Goal: Check status: Check status

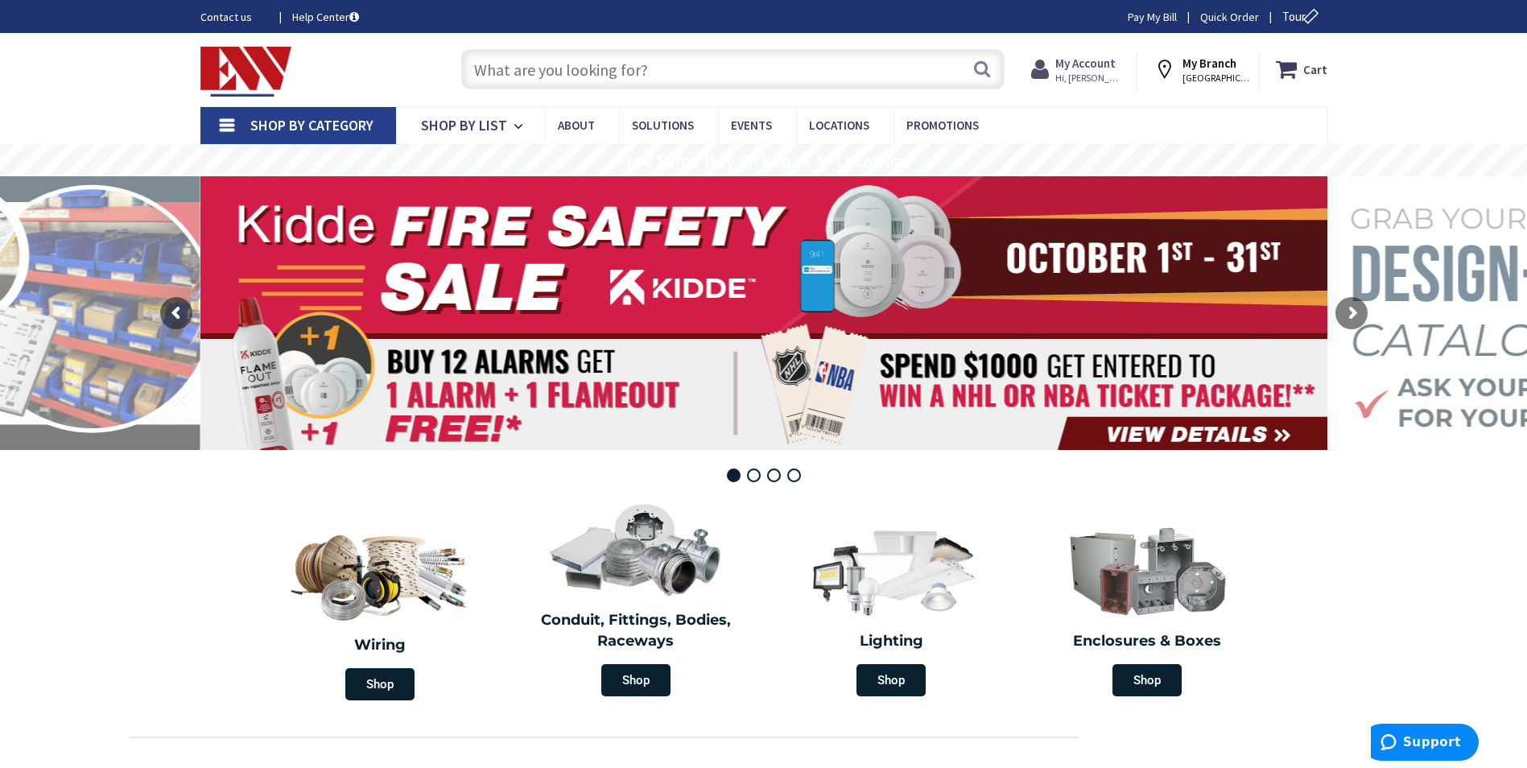
click at [1055, 75] on icon at bounding box center [1043, 69] width 24 height 29
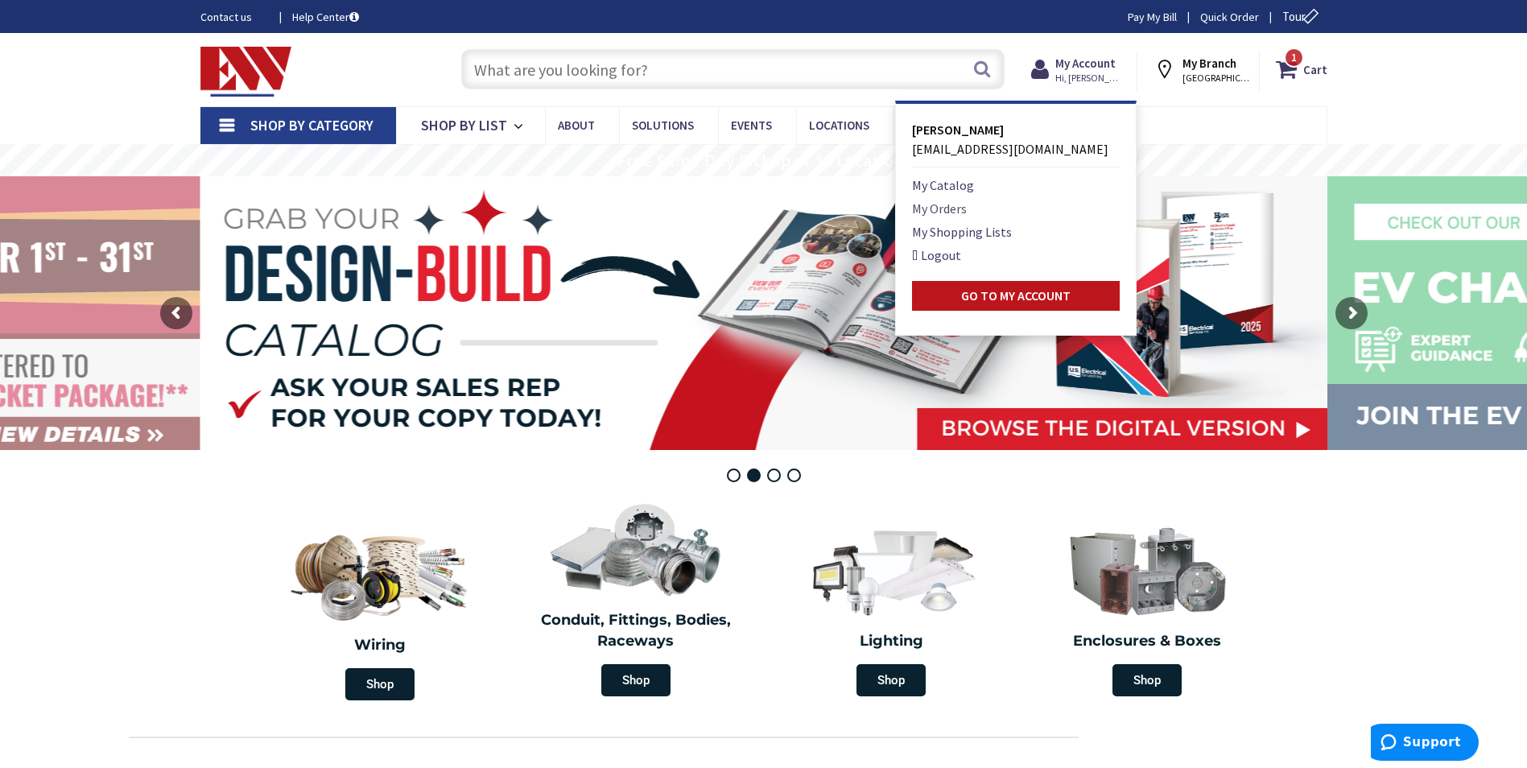
click at [957, 202] on link "My Orders" at bounding box center [939, 208] width 55 height 19
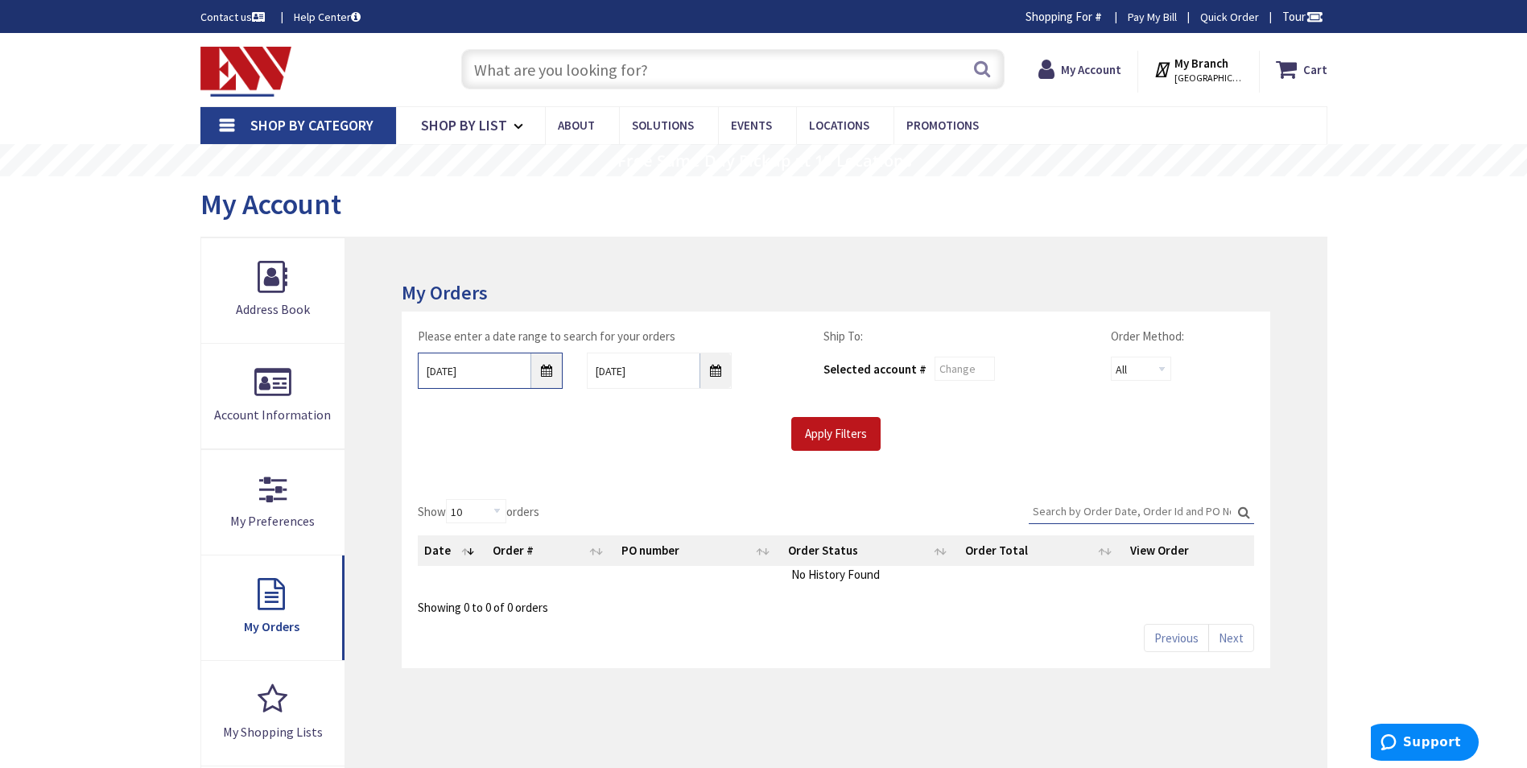
click at [546, 373] on input "10/1/2025" at bounding box center [490, 371] width 145 height 36
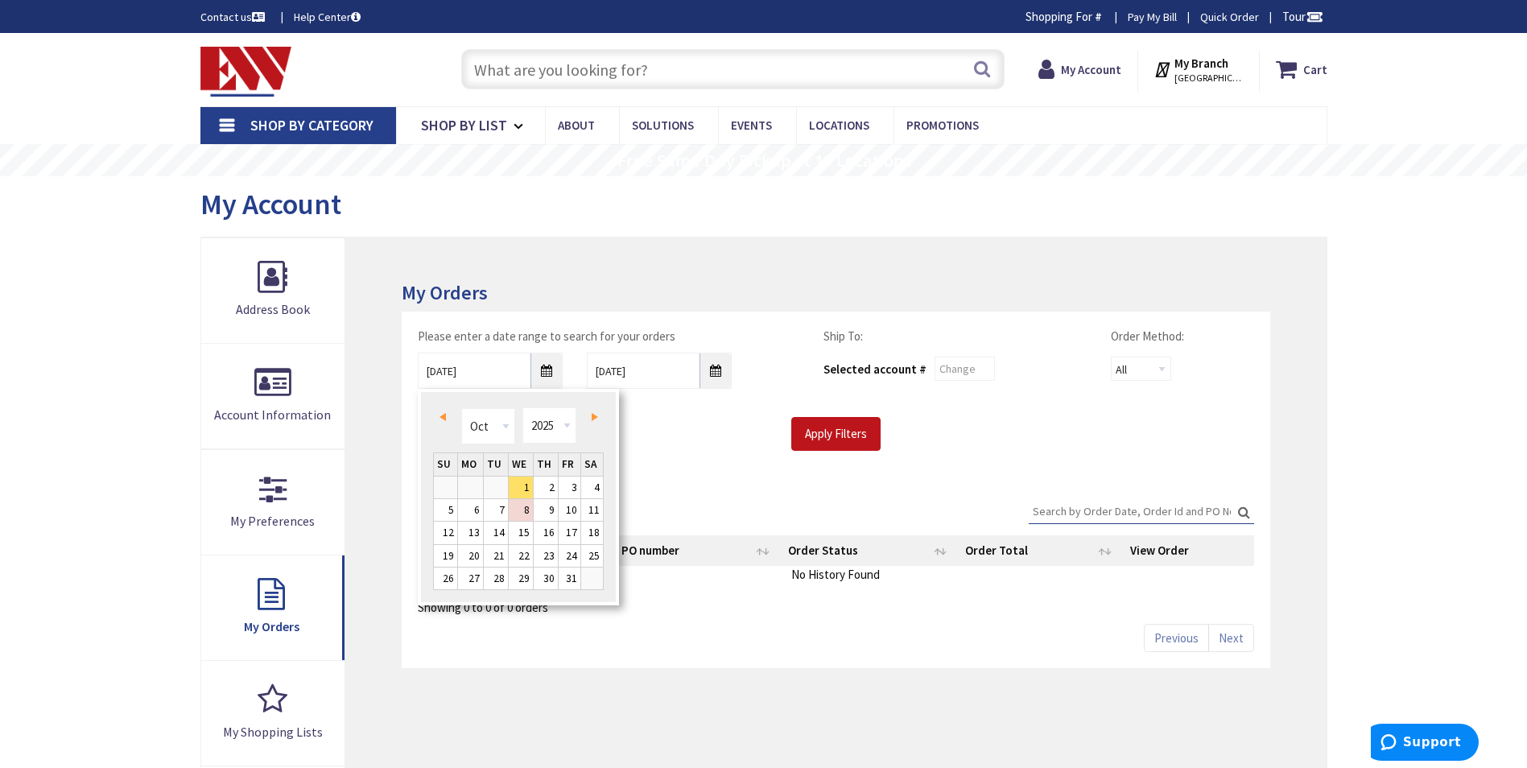
click at [446, 414] on link "Prev" at bounding box center [446, 417] width 22 height 22
click at [498, 488] on link "1" at bounding box center [496, 487] width 24 height 22
type input "07/01/2025"
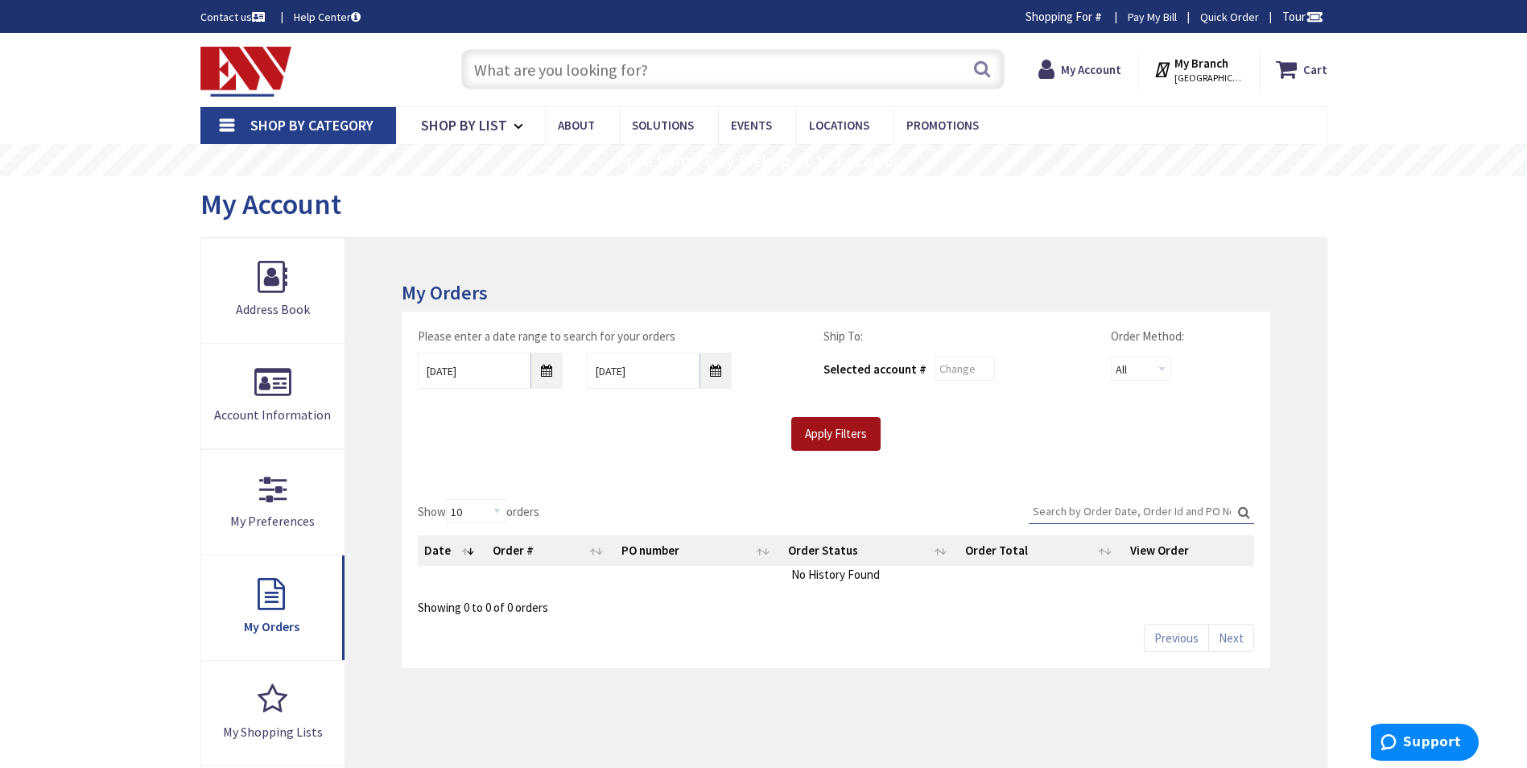
drag, startPoint x: 813, startPoint y: 434, endPoint x: 802, endPoint y: 443, distance: 14.3
click at [813, 434] on input "Apply Filters" at bounding box center [835, 434] width 89 height 34
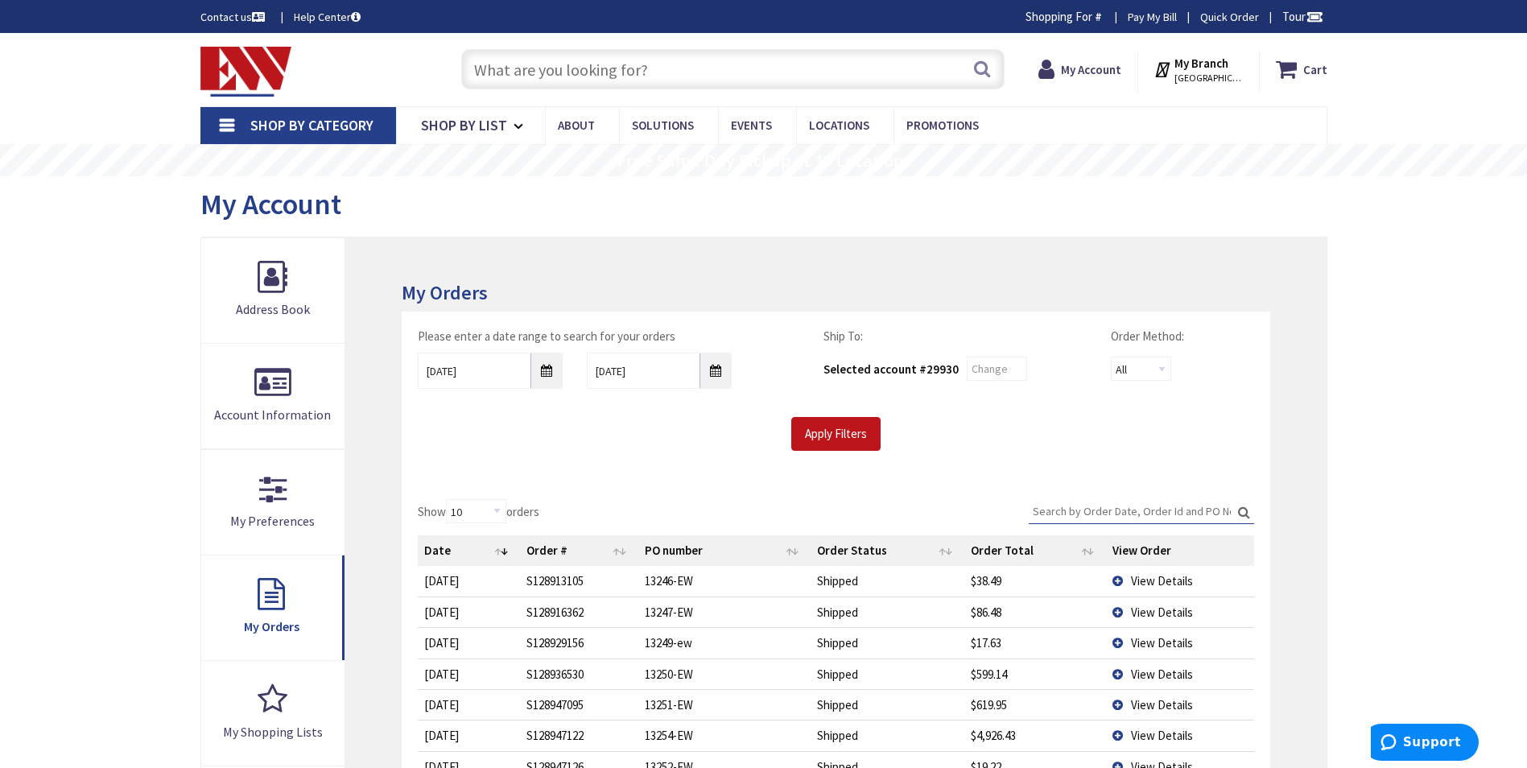
click at [1165, 507] on input "Search:" at bounding box center [1141, 511] width 225 height 24
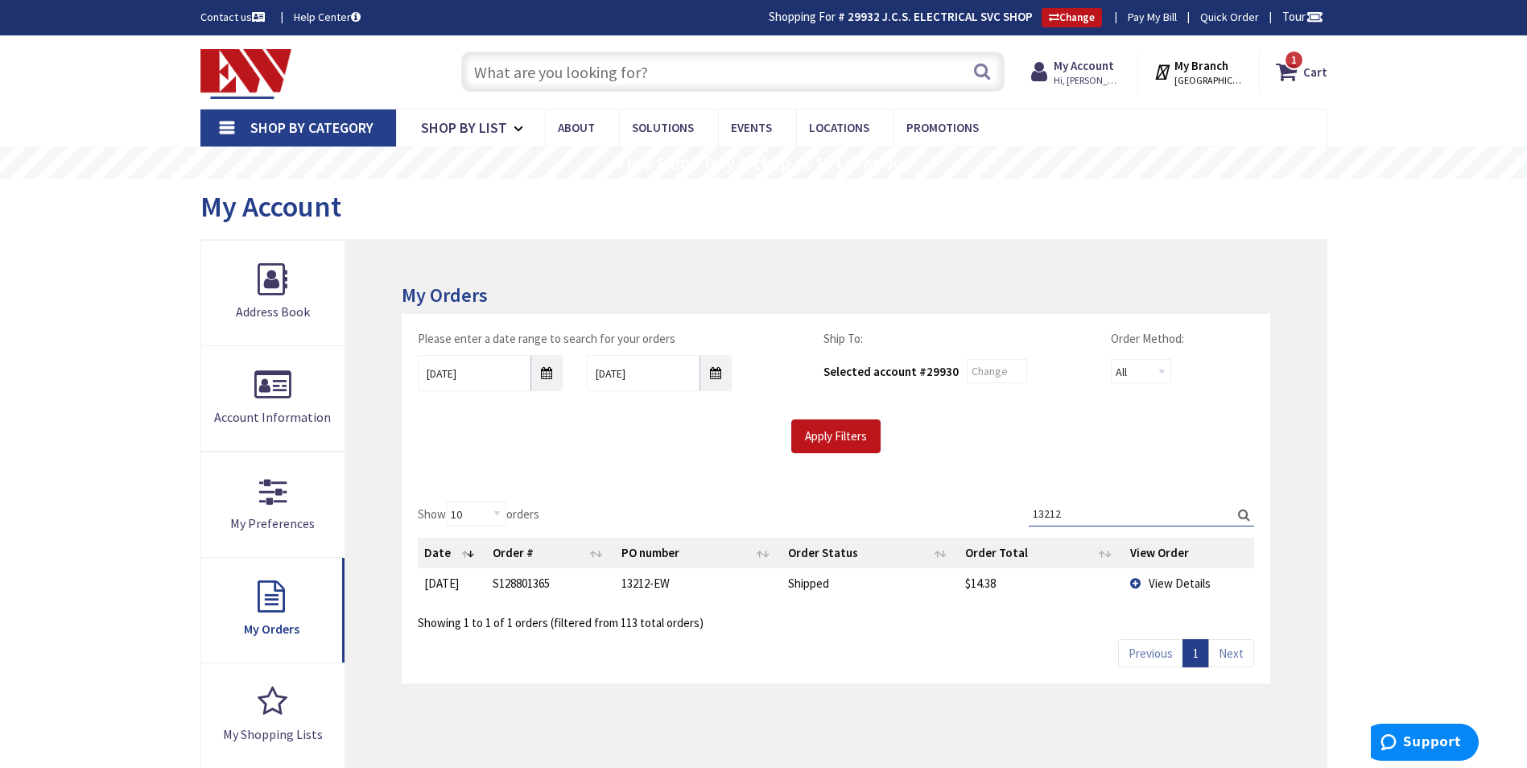
type input "13212"
click at [1175, 576] on span "View Details" at bounding box center [1180, 582] width 62 height 15
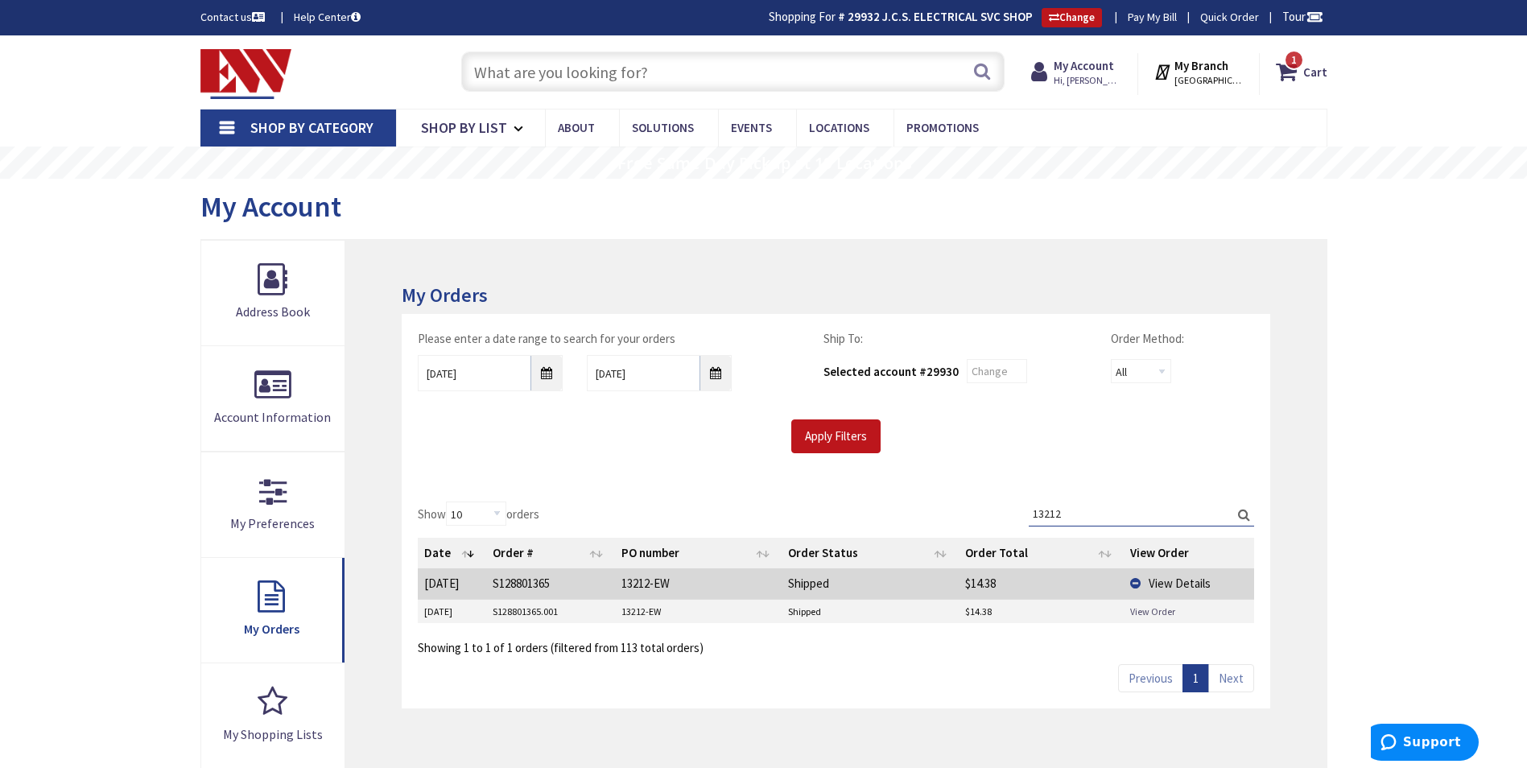
click at [1172, 606] on link "View Order" at bounding box center [1152, 611] width 45 height 14
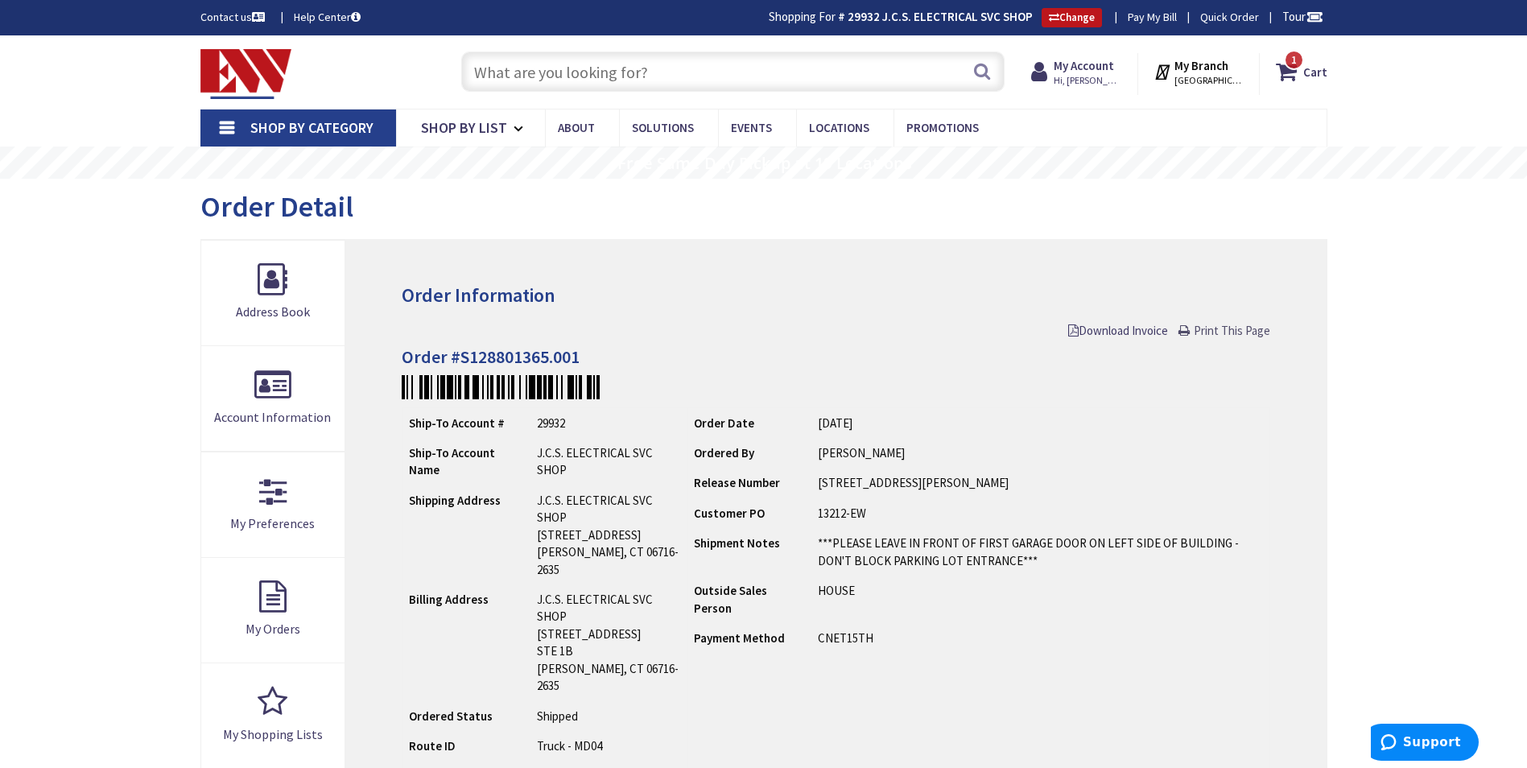
click at [1218, 330] on span "Print This Page" at bounding box center [1232, 330] width 76 height 15
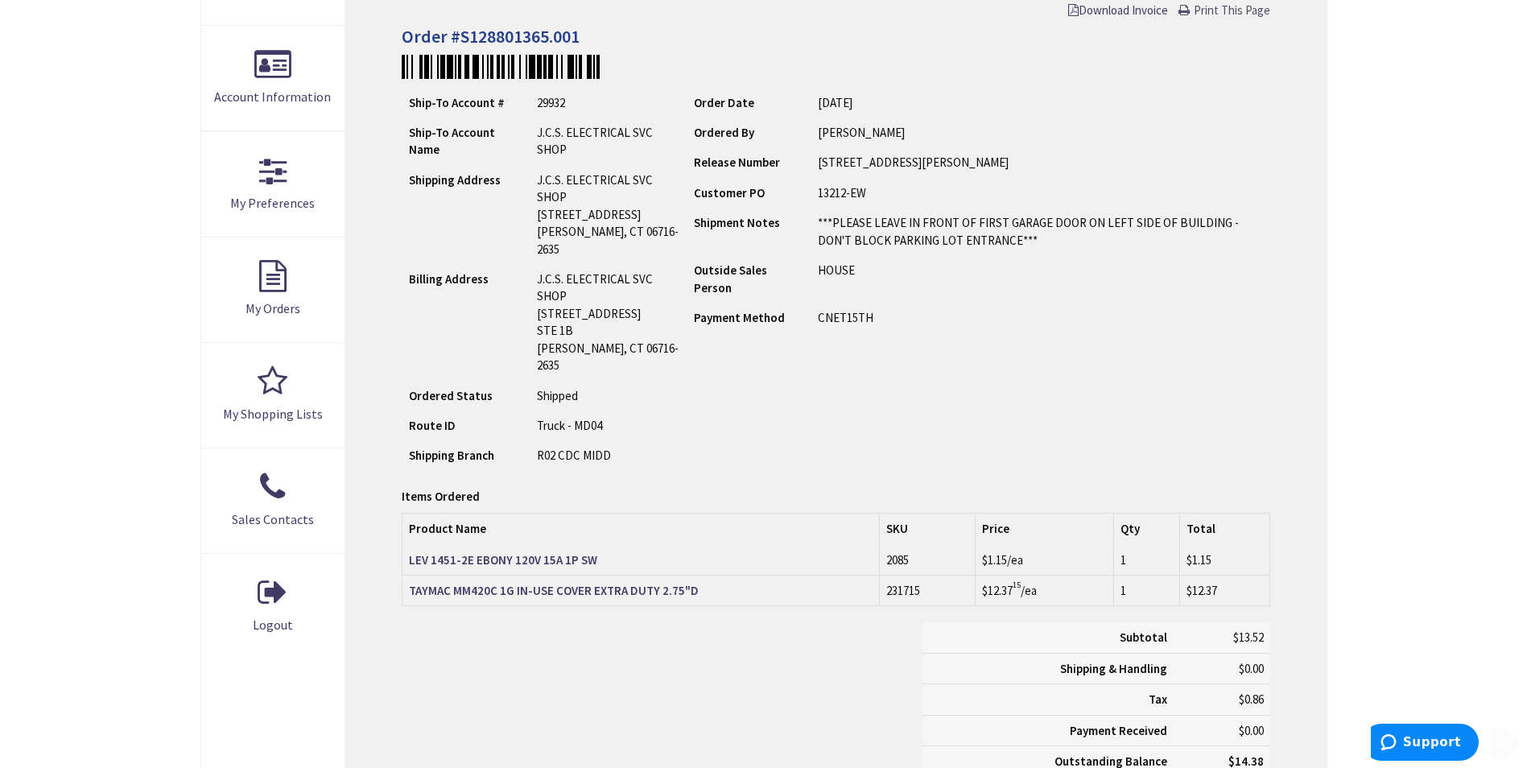
scroll to position [322, 0]
drag, startPoint x: 407, startPoint y: 519, endPoint x: 595, endPoint y: 529, distance: 187.8
click at [595, 543] on td "LEV 1451-2E EBONY 120V 15A 1P SW" at bounding box center [640, 558] width 477 height 31
copy strong "LEV 1451-2E EBONY 120V 15A 1P SW"
drag, startPoint x: 406, startPoint y: 555, endPoint x: 696, endPoint y: 554, distance: 289.7
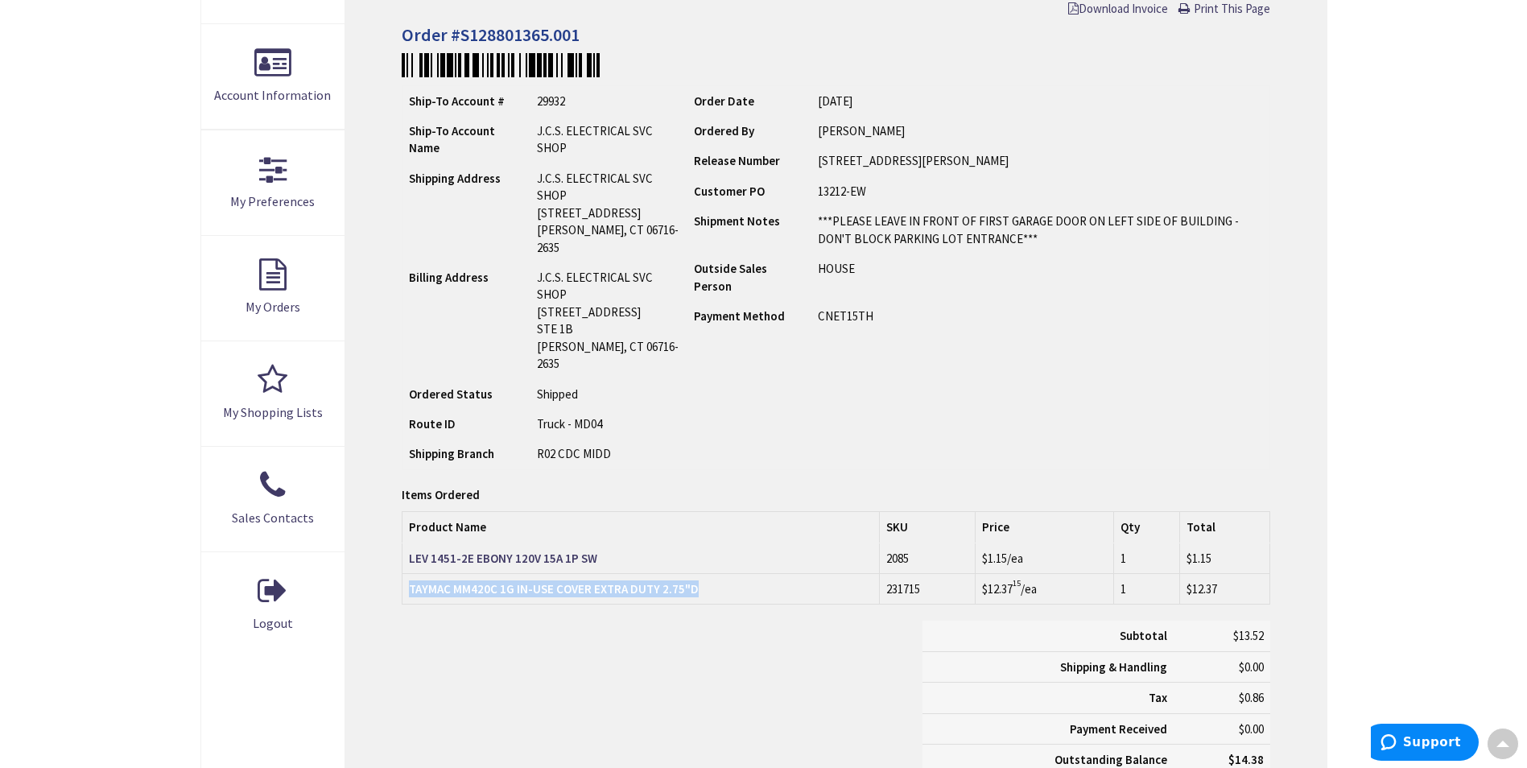
click at [696, 574] on td "TAYMAC MM420C 1G IN-USE COVER EXTRA DUTY 2.75"D" at bounding box center [640, 589] width 477 height 31
copy strong "TAYMAC MM420C 1G IN-USE COVER EXTRA DUTY 2.75"D"
